Goal: Task Accomplishment & Management: Manage account settings

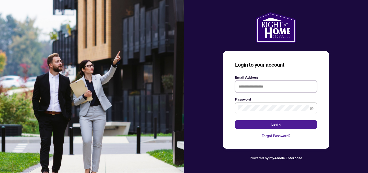
click at [296, 90] on input "text" at bounding box center [276, 87] width 82 height 12
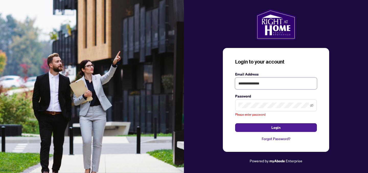
type input "**********"
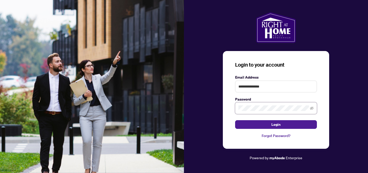
click at [235, 120] on button "Login" at bounding box center [276, 124] width 82 height 9
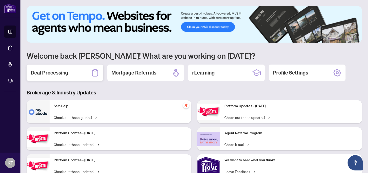
click at [70, 70] on div "Deal Processing" at bounding box center [65, 73] width 77 height 16
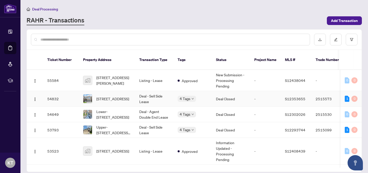
click at [154, 93] on td "Deal - Sell Side Lease" at bounding box center [154, 99] width 38 height 16
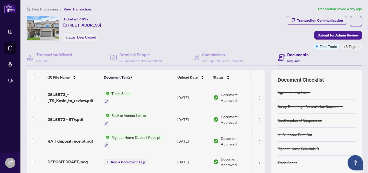
scroll to position [36, 0]
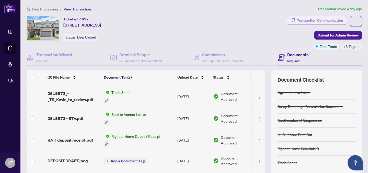
click at [308, 20] on div "Transaction Communication" at bounding box center [320, 20] width 46 height 8
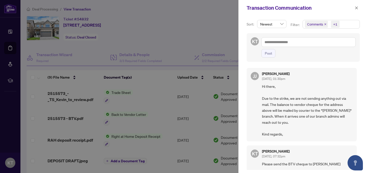
click at [200, 28] on div at bounding box center [184, 86] width 368 height 173
click at [355, 7] on icon "close" at bounding box center [356, 8] width 4 height 4
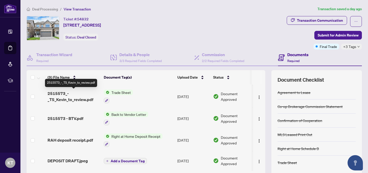
click at [76, 102] on span "2515573_-_TS_Kevin_to_review.pdf" at bounding box center [73, 96] width 52 height 12
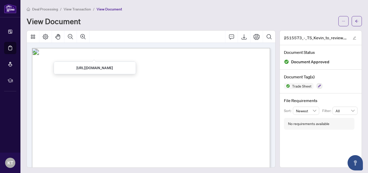
click at [84, 11] on span "View Transaction" at bounding box center [77, 9] width 27 height 5
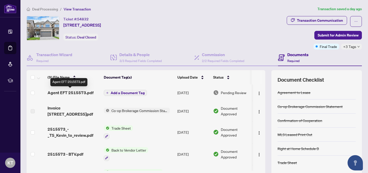
click at [74, 91] on span "Agent EFT 2515573.pdf" at bounding box center [70, 93] width 46 height 6
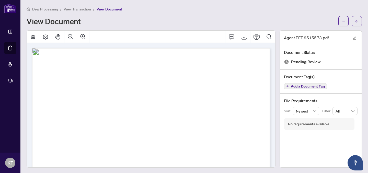
click at [85, 10] on span "View Transaction" at bounding box center [77, 9] width 27 height 5
